Goal: Use online tool/utility: Utilize a website feature to perform a specific function

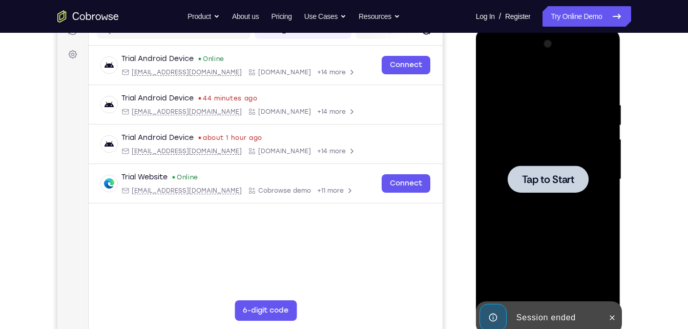
click at [541, 179] on span "Tap to Start" at bounding box center [548, 179] width 52 height 10
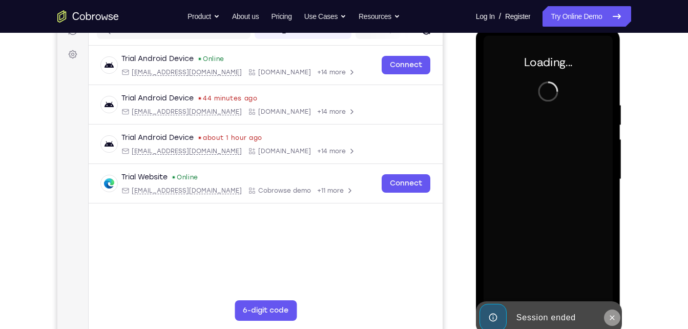
click at [616, 317] on icon at bounding box center [612, 318] width 8 height 8
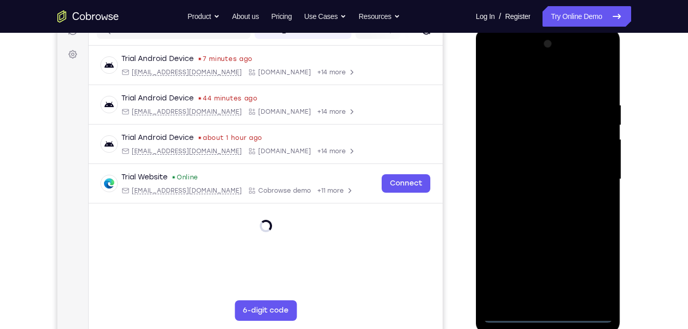
click at [554, 312] on div at bounding box center [548, 179] width 129 height 287
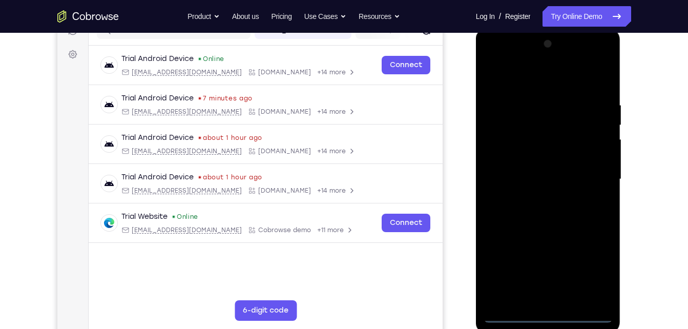
click at [596, 274] on div at bounding box center [548, 179] width 129 height 287
click at [512, 76] on div at bounding box center [548, 179] width 129 height 287
click at [505, 148] on div at bounding box center [548, 179] width 129 height 287
click at [514, 181] on div at bounding box center [548, 179] width 129 height 287
click at [517, 169] on div at bounding box center [548, 179] width 129 height 287
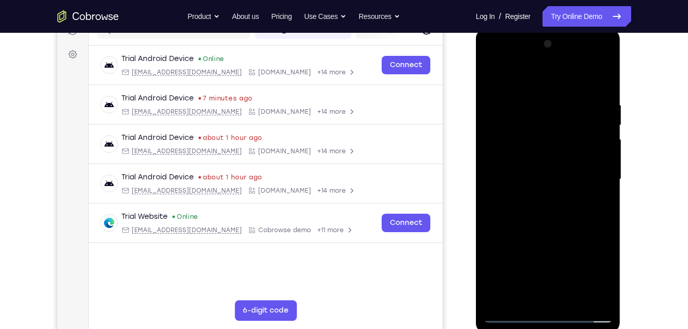
click at [517, 189] on div at bounding box center [548, 179] width 129 height 287
click at [555, 295] on div at bounding box center [548, 179] width 129 height 287
drag, startPoint x: 530, startPoint y: 245, endPoint x: 515, endPoint y: 109, distance: 136.7
click at [515, 109] on div at bounding box center [548, 179] width 129 height 287
drag, startPoint x: 539, startPoint y: 262, endPoint x: 529, endPoint y: 102, distance: 160.2
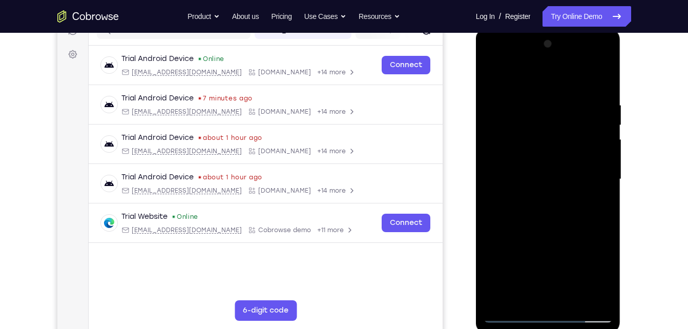
click at [529, 102] on div at bounding box center [548, 179] width 129 height 287
drag, startPoint x: 575, startPoint y: 266, endPoint x: 546, endPoint y: 74, distance: 194.4
click at [546, 74] on div at bounding box center [548, 179] width 129 height 287
drag, startPoint x: 549, startPoint y: 106, endPoint x: 601, endPoint y: 302, distance: 203.5
click at [601, 302] on div at bounding box center [548, 179] width 129 height 287
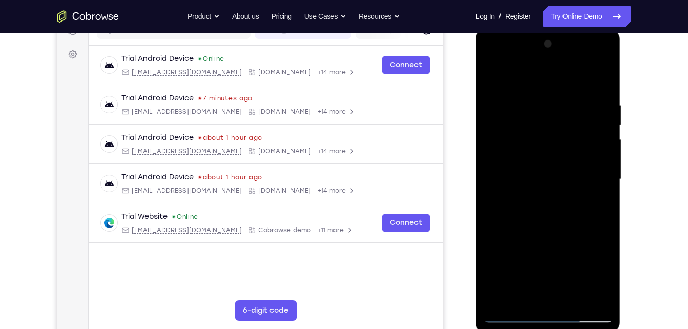
click at [581, 196] on div at bounding box center [548, 179] width 129 height 287
click at [586, 228] on div at bounding box center [548, 179] width 129 height 287
click at [511, 132] on div at bounding box center [548, 179] width 129 height 287
click at [606, 81] on div at bounding box center [548, 179] width 129 height 287
drag, startPoint x: 570, startPoint y: 254, endPoint x: 562, endPoint y: 173, distance: 80.9
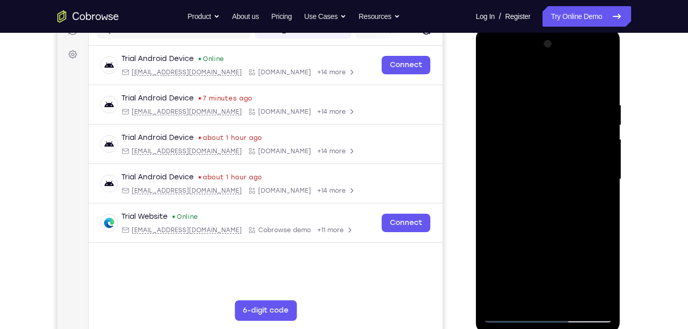
click at [562, 173] on div at bounding box center [548, 179] width 129 height 287
click at [501, 250] on div at bounding box center [548, 179] width 129 height 287
click at [606, 185] on div at bounding box center [548, 179] width 129 height 287
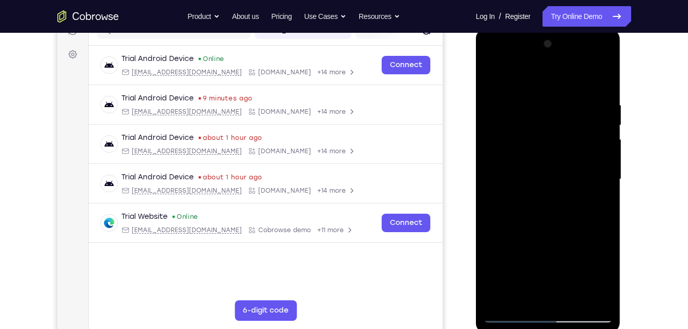
click at [606, 185] on div at bounding box center [548, 179] width 129 height 287
click at [602, 191] on div at bounding box center [548, 179] width 129 height 287
click at [605, 81] on div at bounding box center [548, 179] width 129 height 287
click at [607, 79] on div at bounding box center [548, 179] width 129 height 287
click at [511, 311] on div at bounding box center [548, 179] width 129 height 287
